Goal: Task Accomplishment & Management: Complete application form

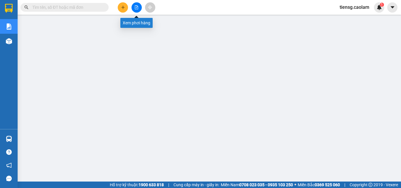
click at [136, 8] on icon "file-add" at bounding box center [136, 7] width 3 height 4
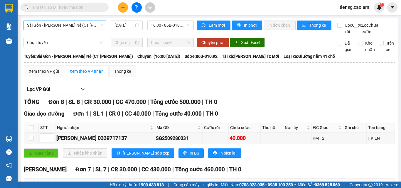
click at [74, 21] on span "Sài Gòn - [PERSON_NAME] Né (CT [PERSON_NAME])" at bounding box center [65, 25] width 76 height 9
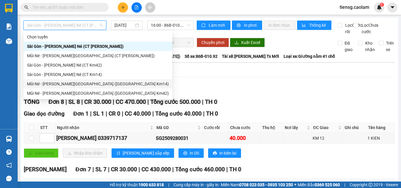
click at [83, 83] on div "Mũi Né - [PERSON_NAME][GEOGRAPHIC_DATA] ([GEOGRAPHIC_DATA] Km14)" at bounding box center [98, 84] width 142 height 6
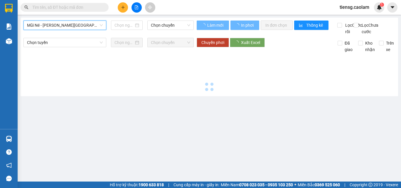
type input "[DATE]"
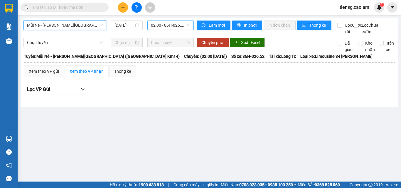
click at [168, 23] on span "02:00 - 86H-026.52" at bounding box center [170, 25] width 39 height 9
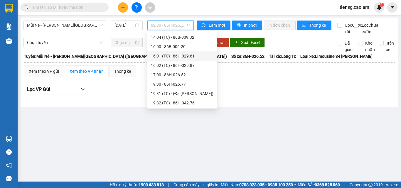
scroll to position [94, 0]
click at [178, 7] on div "Kết quả [PERSON_NAME] ( 0 ) Bộ lọc No Data tiensg.caolam 1" at bounding box center [200, 7] width 401 height 15
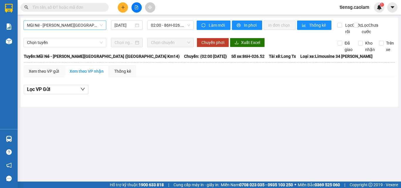
click at [82, 23] on span "Mũi Né - [PERSON_NAME][GEOGRAPHIC_DATA] ([GEOGRAPHIC_DATA] Km14)" at bounding box center [65, 25] width 76 height 9
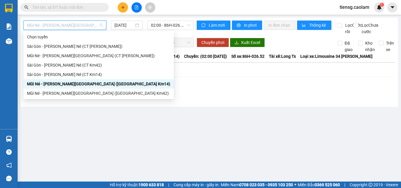
click at [82, 80] on div "Mũi Né - [PERSON_NAME][GEOGRAPHIC_DATA] ([GEOGRAPHIC_DATA] Km14)" at bounding box center [98, 83] width 150 height 9
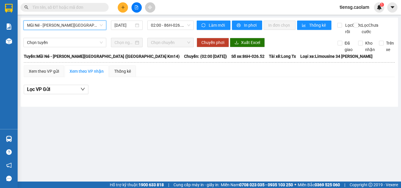
click at [88, 27] on span "Mũi Né - [PERSON_NAME][GEOGRAPHIC_DATA] ([GEOGRAPHIC_DATA] Km14)" at bounding box center [65, 25] width 76 height 9
click at [165, 26] on span "02:00 - 86H-026.52" at bounding box center [170, 25] width 39 height 9
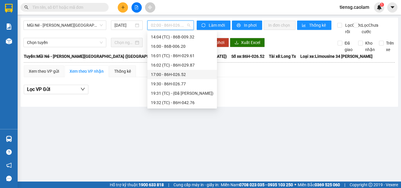
click at [165, 74] on div "17:00 - 86H-026.52" at bounding box center [182, 74] width 62 height 6
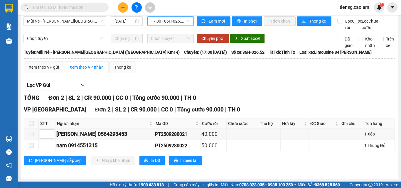
scroll to position [11, 0]
click at [31, 123] on span at bounding box center [31, 123] width 5 height 5
click at [52, 133] on icon "up" at bounding box center [51, 133] width 2 height 2
click at [49, 132] on span "Increase Value" at bounding box center [51, 132] width 6 height 5
type input "1"
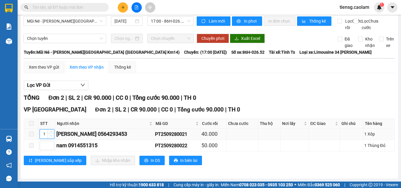
click at [50, 136] on icon "down" at bounding box center [51, 136] width 2 height 2
click at [50, 137] on span "down" at bounding box center [51, 136] width 4 height 4
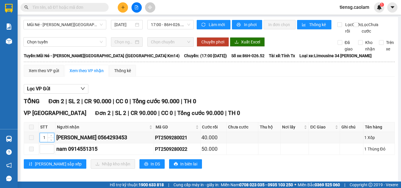
scroll to position [0, 0]
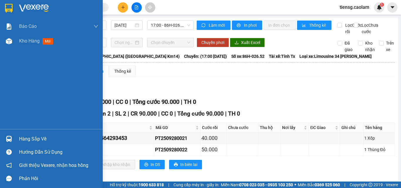
click at [14, 8] on div at bounding box center [51, 9] width 103 height 19
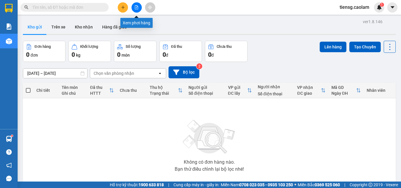
click at [138, 9] on icon "file-add" at bounding box center [136, 7] width 3 height 4
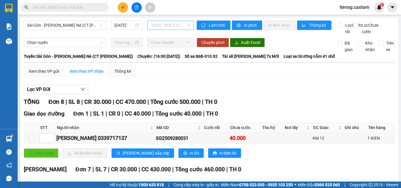
click at [164, 26] on span "16:00 - 86B-010.92" at bounding box center [170, 25] width 39 height 9
click at [75, 26] on span "Sài Gòn - [PERSON_NAME] Né (CT [PERSON_NAME])" at bounding box center [65, 25] width 76 height 9
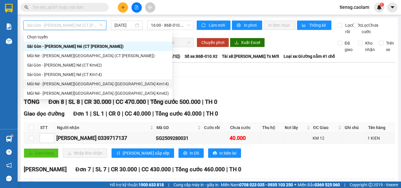
click at [77, 82] on div "Mũi Né - [PERSON_NAME][GEOGRAPHIC_DATA] ([GEOGRAPHIC_DATA] Km14)" at bounding box center [98, 84] width 142 height 6
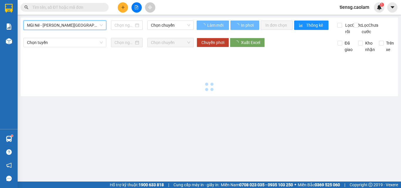
type input "[DATE]"
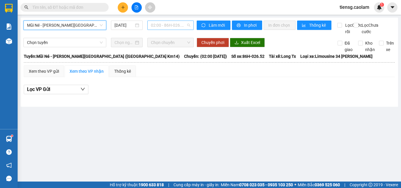
click at [161, 24] on span "02:00 - 86H-026.52" at bounding box center [170, 25] width 39 height 9
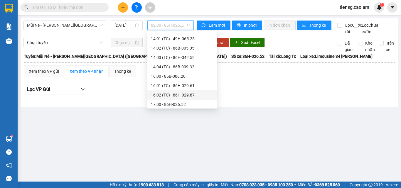
scroll to position [94, 0]
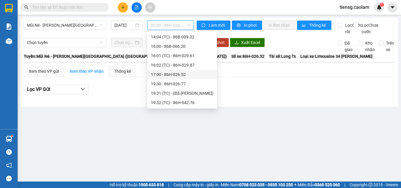
click at [172, 75] on div "17:00 - 86H-026.52" at bounding box center [182, 74] width 62 height 6
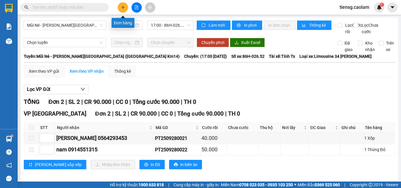
click at [122, 7] on icon "plus" at bounding box center [122, 7] width 3 height 0
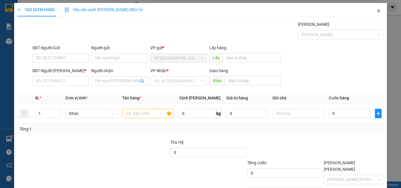
click at [376, 10] on icon "close" at bounding box center [378, 11] width 5 height 5
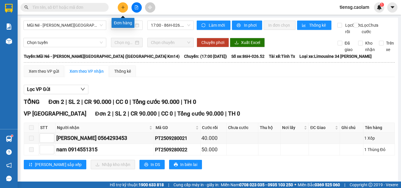
click at [125, 5] on icon "plus" at bounding box center [123, 7] width 4 height 4
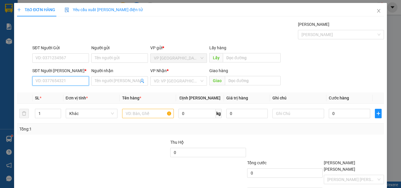
click at [77, 83] on input "SĐT Người [PERSON_NAME] *" at bounding box center [60, 80] width 57 height 9
drag, startPoint x: 374, startPoint y: 10, endPoint x: 357, endPoint y: 16, distance: 18.0
click at [376, 10] on icon "close" at bounding box center [378, 11] width 5 height 5
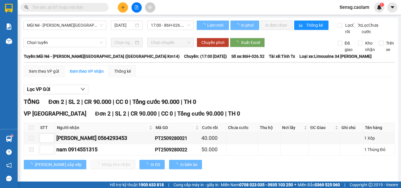
click at [93, 9] on input "text" at bounding box center [66, 7] width 69 height 6
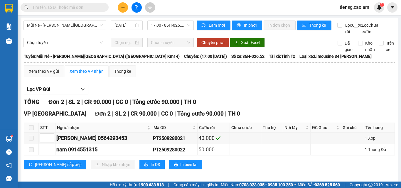
type input "3"
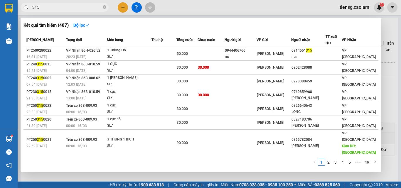
type input "315"
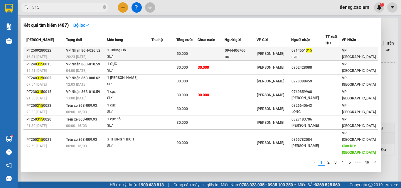
click at [211, 53] on td at bounding box center [210, 54] width 27 height 14
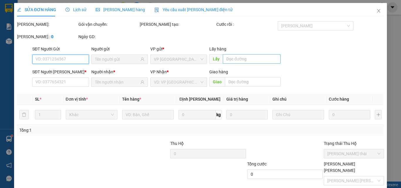
type input "0944406766"
type input "my"
type input "0914551315"
type input "nam"
type input "50.000"
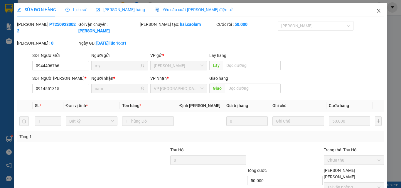
click at [376, 13] on icon "close" at bounding box center [378, 11] width 5 height 5
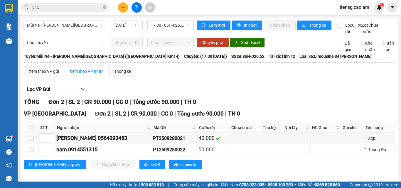
click at [92, 7] on input "315" at bounding box center [66, 7] width 69 height 6
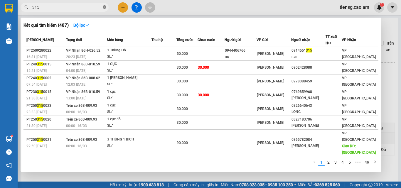
click at [105, 5] on span at bounding box center [105, 8] width 4 height 6
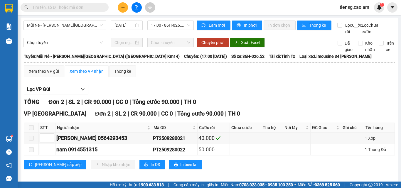
click at [92, 6] on input "text" at bounding box center [66, 7] width 69 height 6
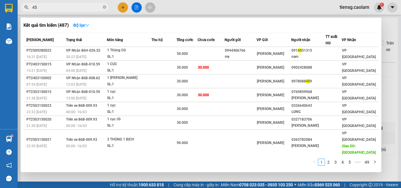
type input "453"
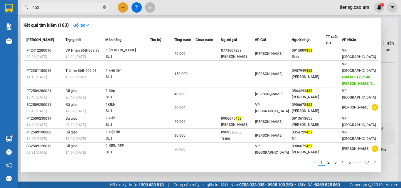
click at [105, 6] on icon "close-circle" at bounding box center [105, 7] width 4 height 4
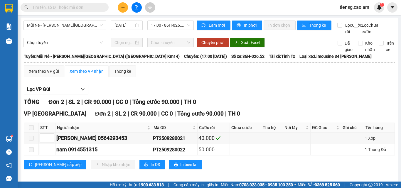
click at [87, 8] on input "text" at bounding box center [66, 7] width 69 height 6
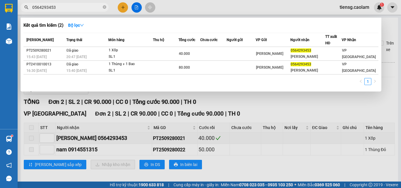
type input "0564293453"
click at [71, 6] on input "0564293453" at bounding box center [66, 7] width 69 height 6
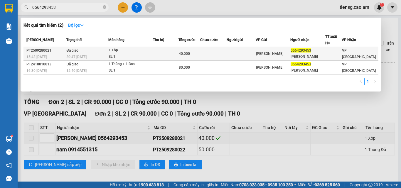
click at [278, 54] on span "[PERSON_NAME]" at bounding box center [269, 54] width 27 height 4
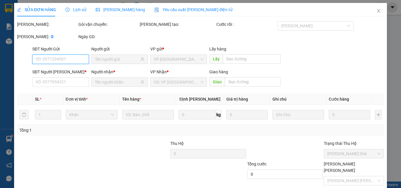
type input "0564293453"
type input "[PERSON_NAME]"
type input "40.000"
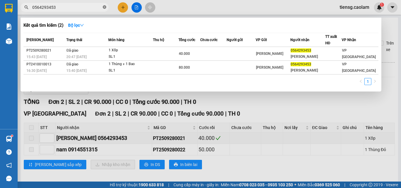
click at [105, 6] on icon "close-circle" at bounding box center [105, 7] width 4 height 4
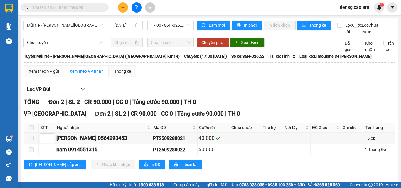
click at [82, 8] on input "text" at bounding box center [66, 7] width 69 height 6
click at [65, 8] on input "text" at bounding box center [66, 7] width 69 height 6
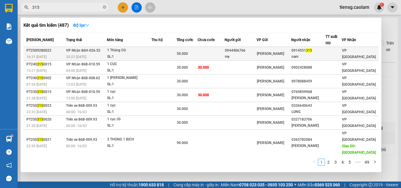
type input "315"
click at [290, 55] on div "[PERSON_NAME]" at bounding box center [274, 53] width 34 height 6
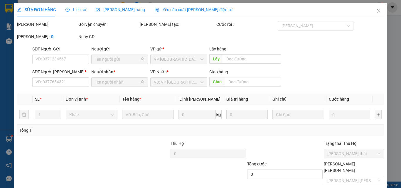
type input "0944406766"
type input "my"
type input "0914551315"
type input "nam"
type input "50.000"
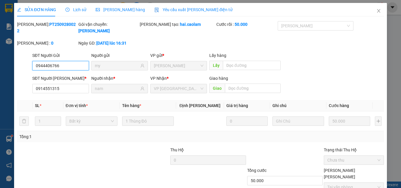
scroll to position [30, 0]
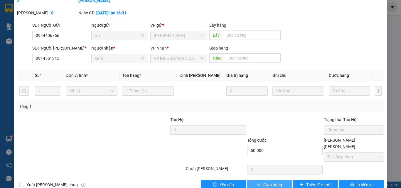
click at [267, 182] on span "Giao hàng" at bounding box center [272, 185] width 19 height 6
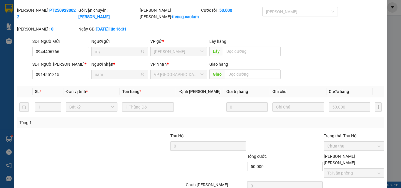
scroll to position [0, 0]
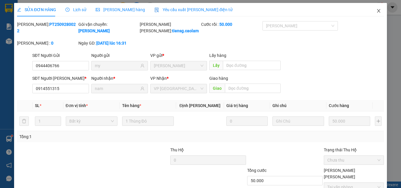
click at [376, 10] on icon "close" at bounding box center [378, 11] width 5 height 5
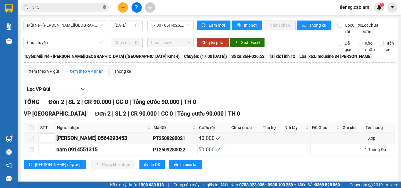
click at [105, 7] on icon "close-circle" at bounding box center [105, 7] width 4 height 4
